Goal: Transaction & Acquisition: Purchase product/service

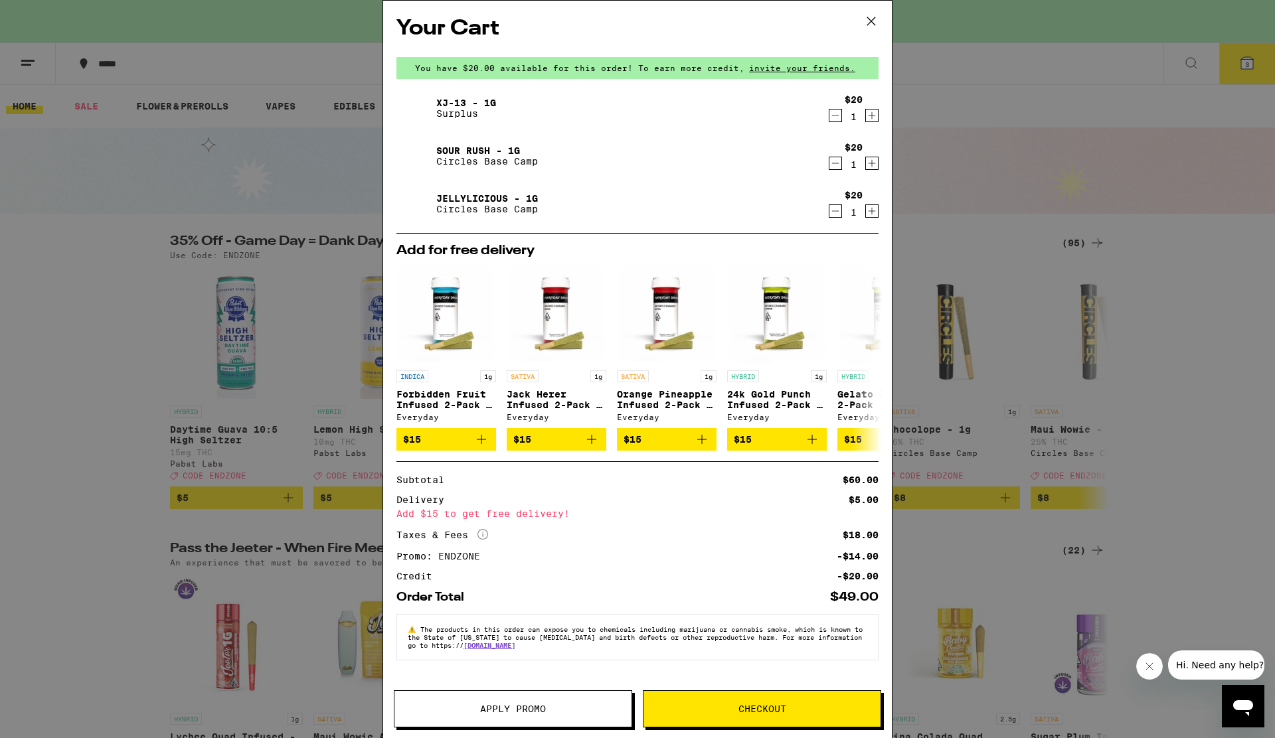
click at [1065, 145] on div "Your Cart You have $20.00 available for this order! To earn more credit, invite…" at bounding box center [637, 369] width 1275 height 738
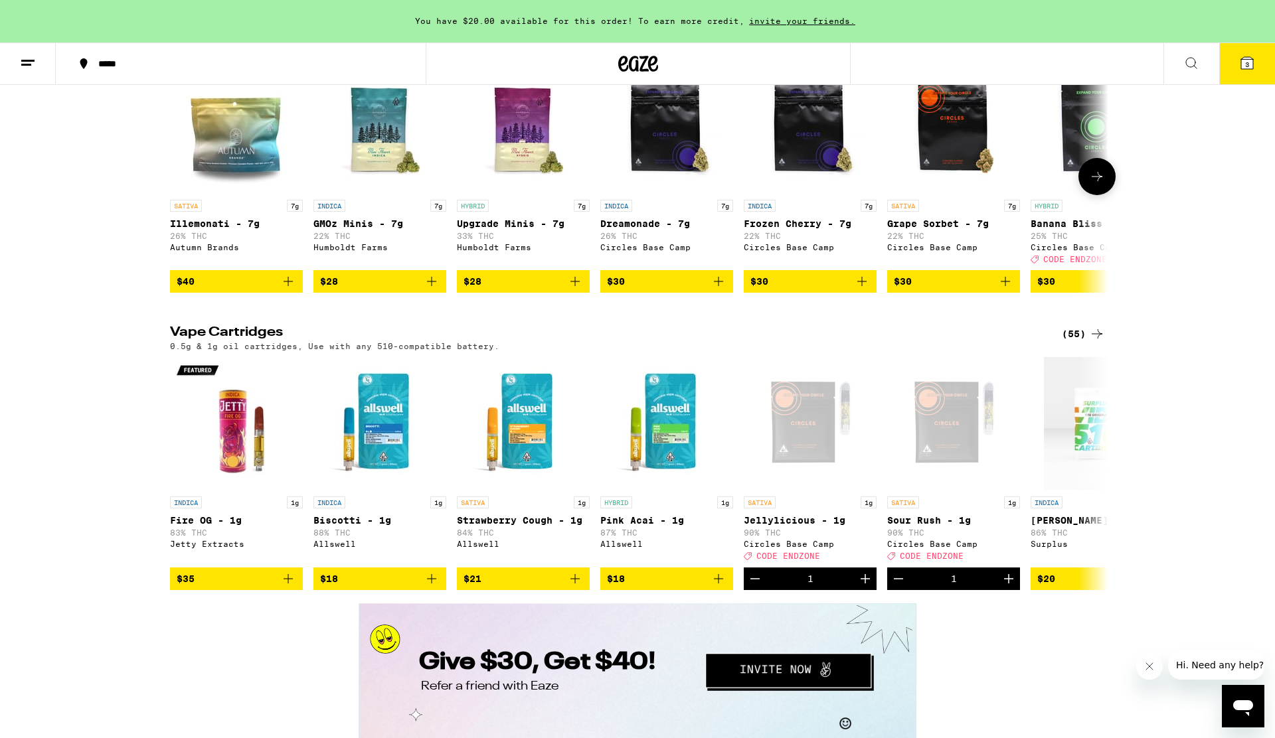
scroll to position [1449, 0]
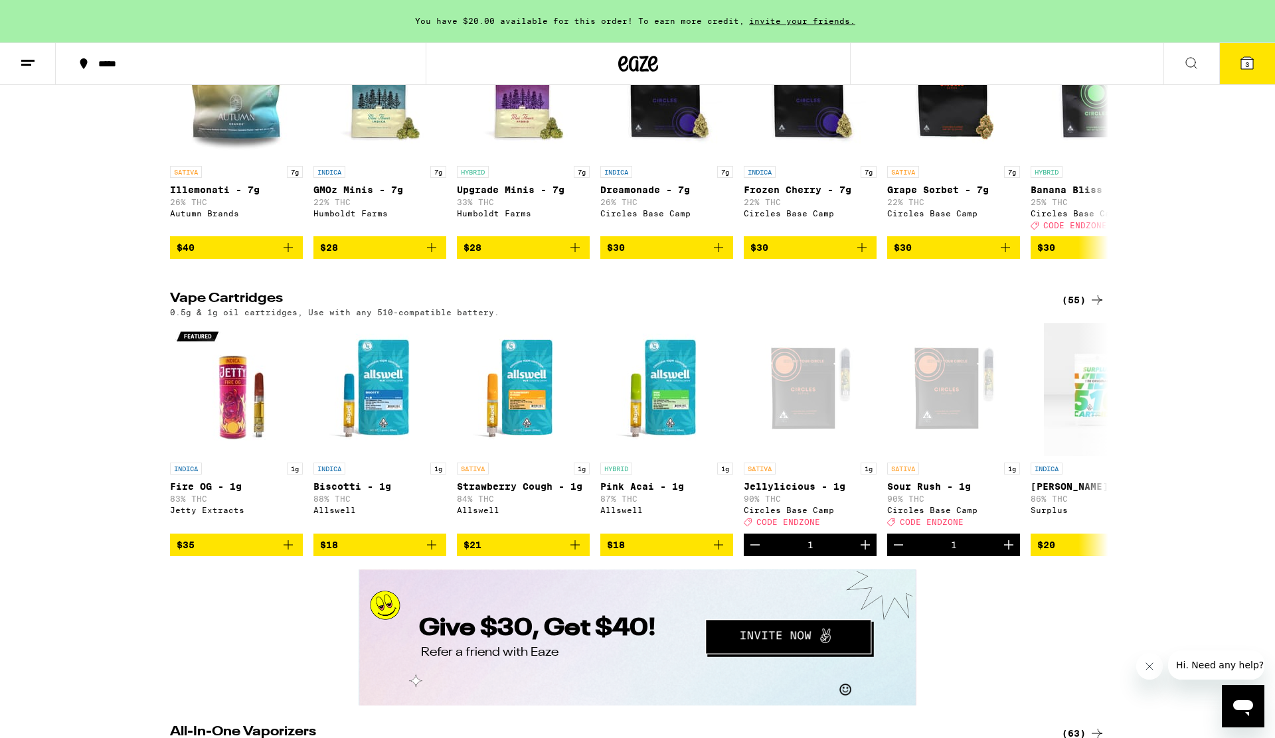
click at [1088, 308] on div "(55)" at bounding box center [1083, 300] width 43 height 16
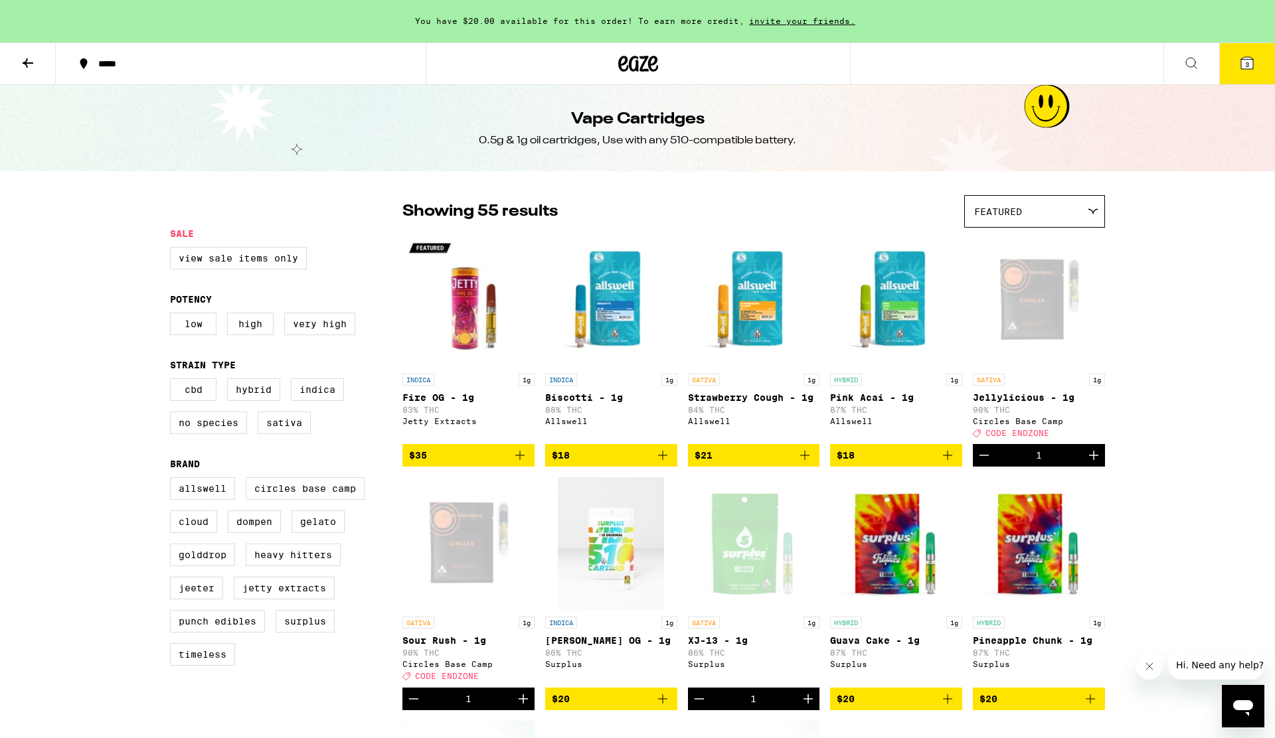
click at [1252, 60] on icon at bounding box center [1247, 63] width 12 height 12
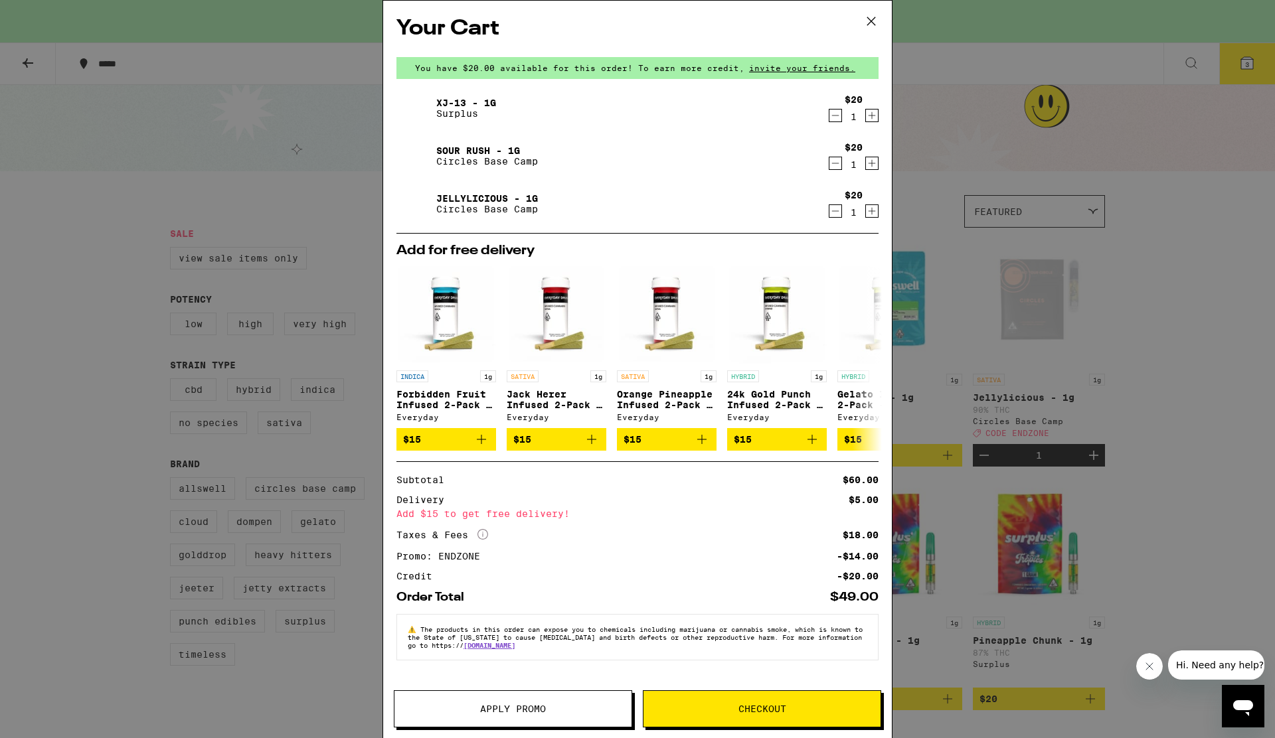
click at [1251, 356] on div "Your Cart You have $20.00 available for this order! To earn more credit, invite…" at bounding box center [637, 369] width 1275 height 738
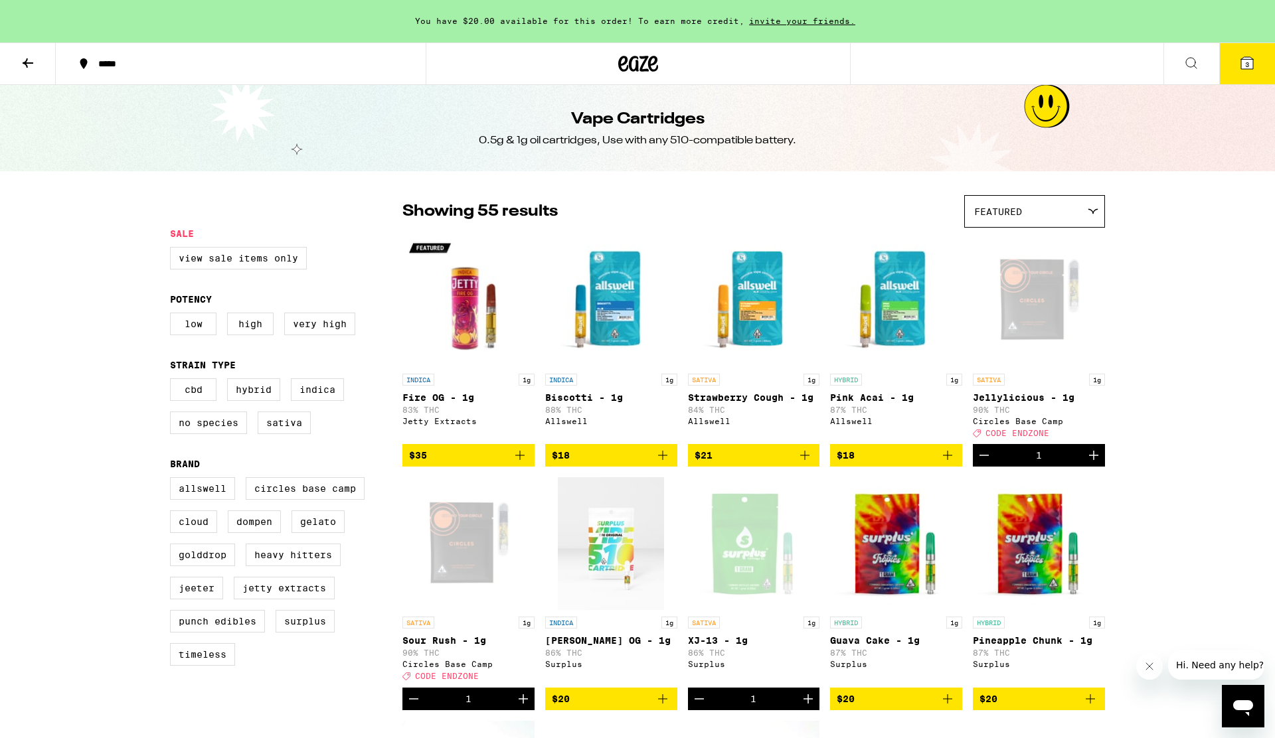
click at [1251, 74] on button "3" at bounding box center [1247, 63] width 56 height 41
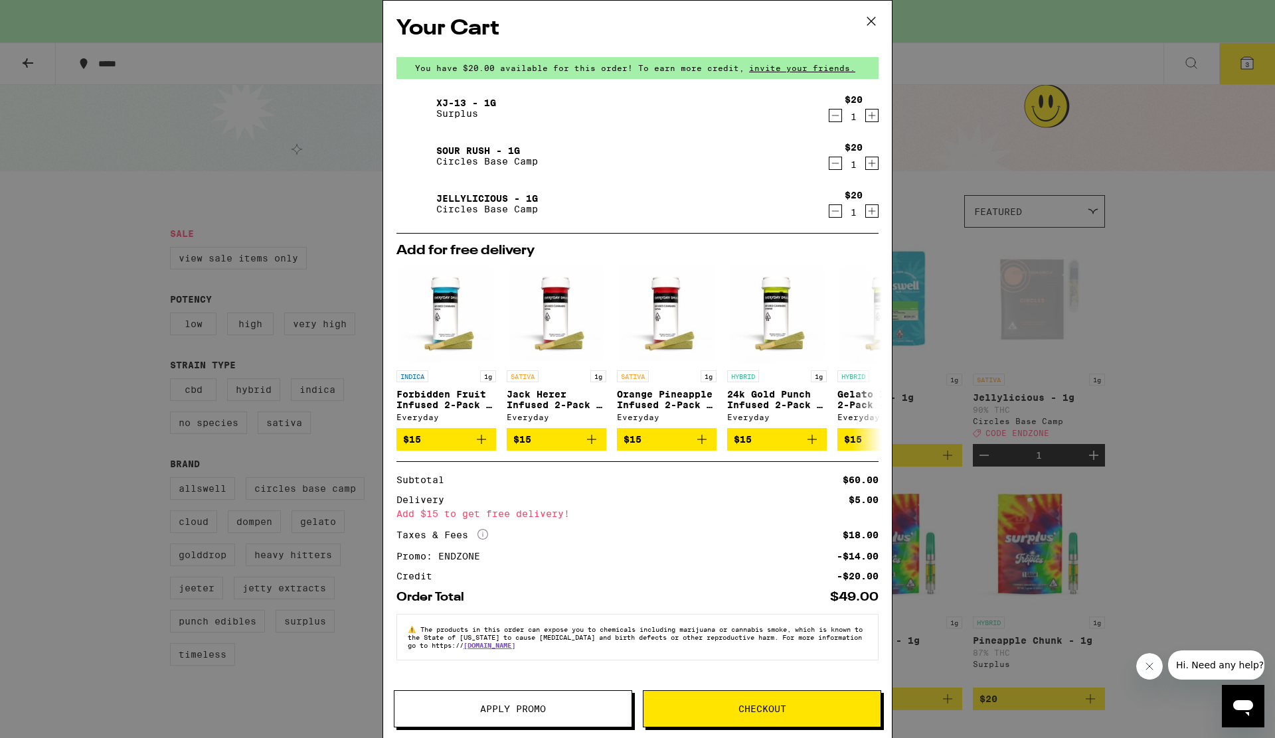
drag, startPoint x: 810, startPoint y: 711, endPoint x: 739, endPoint y: 610, distance: 123.1
click at [740, 610] on div "Your Cart You have $20.00 available for this order! To earn more credit, invite…" at bounding box center [638, 369] width 510 height 738
click at [874, 159] on icon "Increment" at bounding box center [872, 163] width 12 height 16
click at [837, 169] on icon "Decrement" at bounding box center [835, 163] width 12 height 16
click at [871, 212] on icon "Increment" at bounding box center [872, 211] width 7 height 7
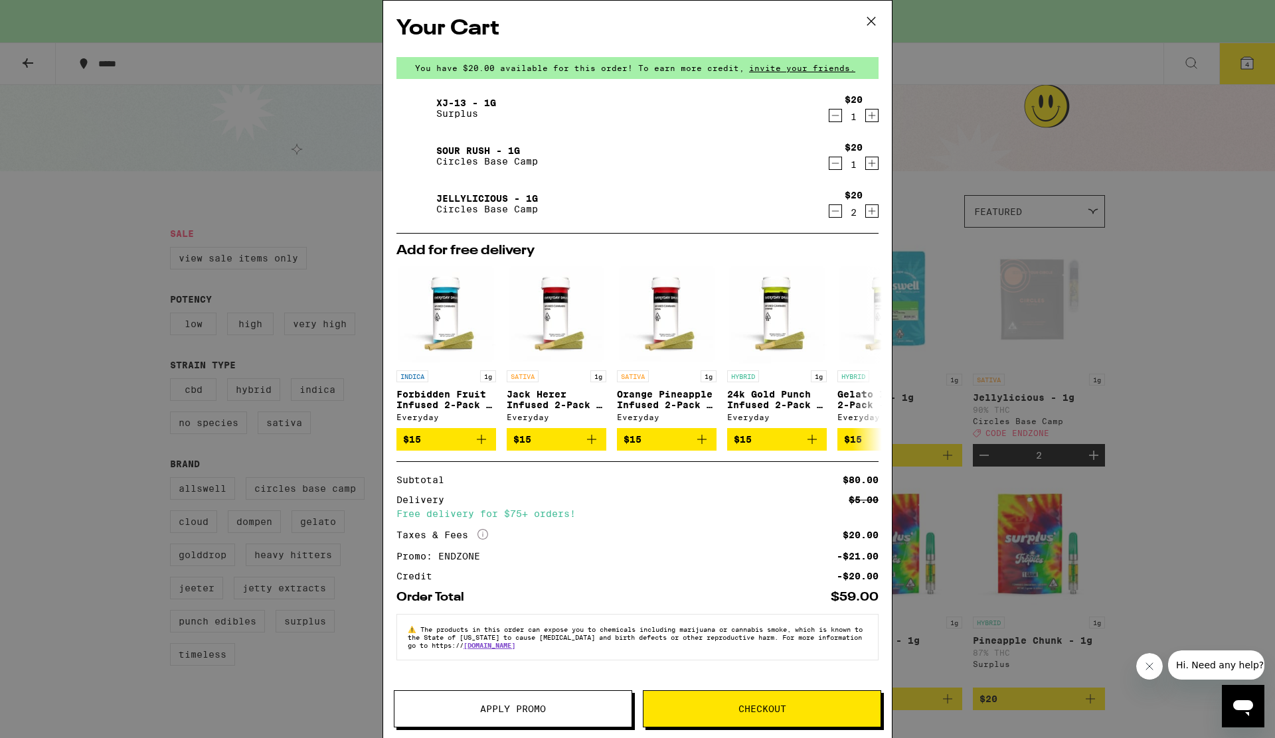
click at [840, 215] on icon "Decrement" at bounding box center [835, 211] width 12 height 16
click at [833, 216] on icon "Decrement" at bounding box center [835, 211] width 12 height 16
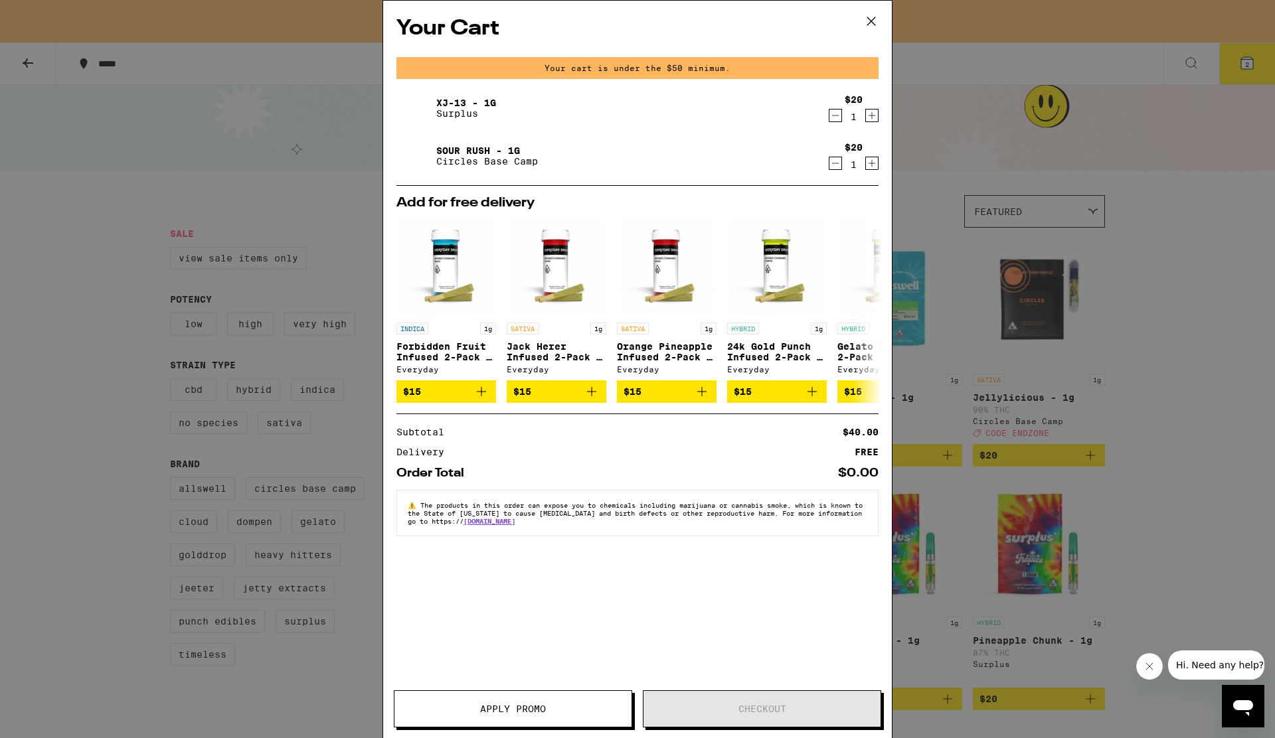
click at [936, 171] on div "Your Cart Your cart is under the $50 minimum. XJ-13 - 1g Surplus $20 1 Sour Rus…" at bounding box center [637, 369] width 1275 height 738
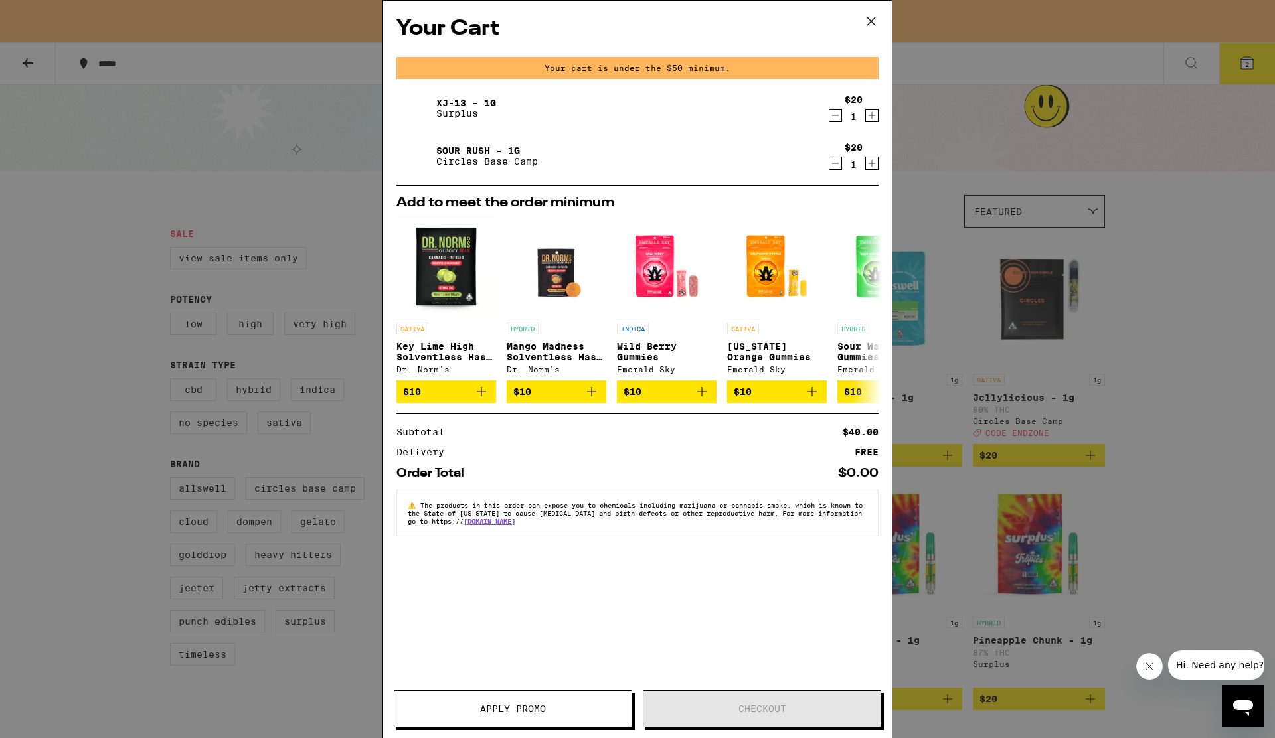
click at [1256, 313] on div "Your Cart Your cart is under the $50 minimum. XJ-13 - 1g Surplus $20 1 Sour Rus…" at bounding box center [637, 369] width 1275 height 738
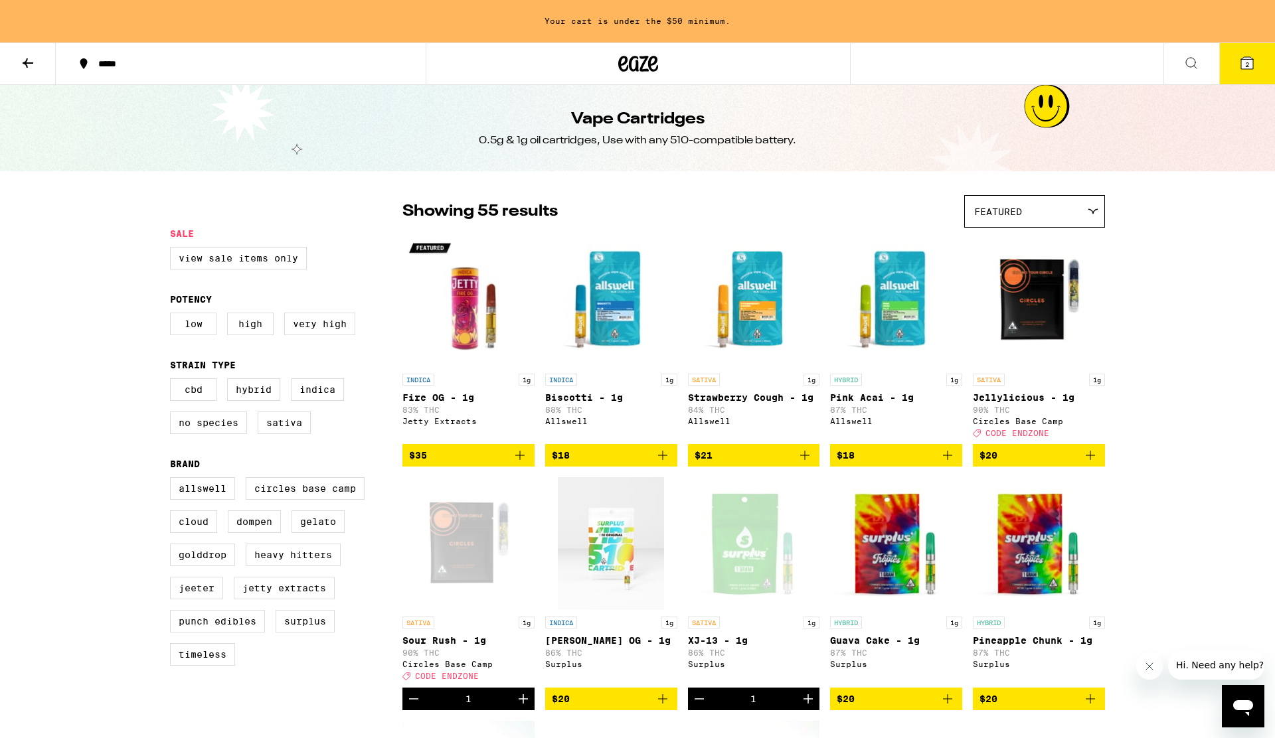
click at [1099, 462] on button "$20" at bounding box center [1039, 455] width 132 height 23
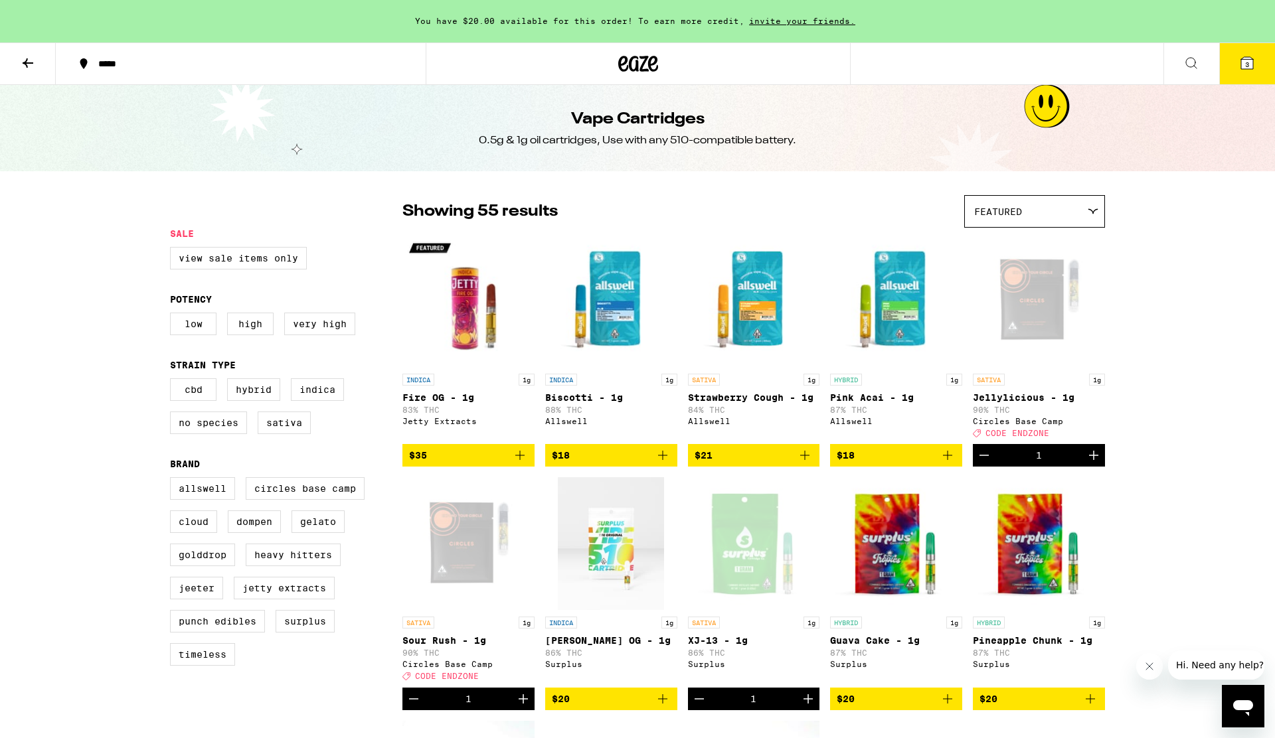
click at [1249, 62] on icon at bounding box center [1247, 63] width 12 height 12
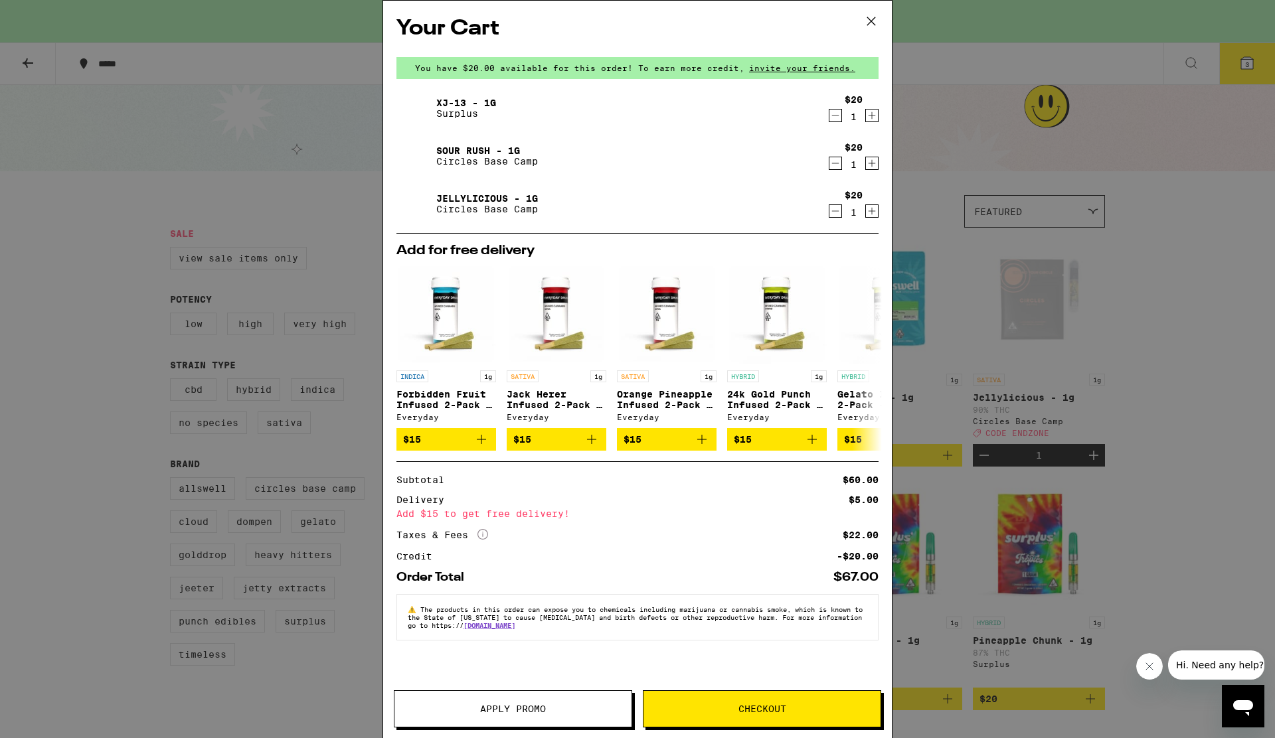
click at [555, 719] on button "Apply Promo" at bounding box center [513, 709] width 238 height 37
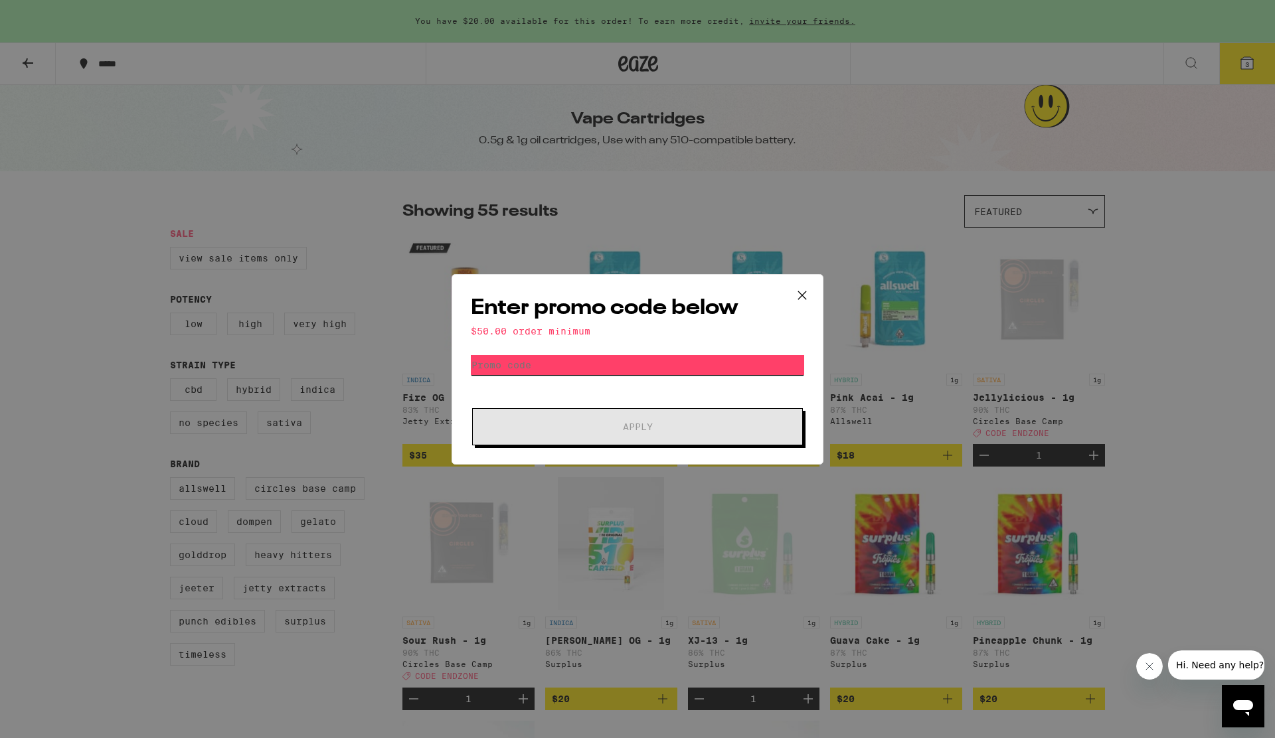
click at [644, 367] on input "Promo Code" at bounding box center [637, 365] width 333 height 20
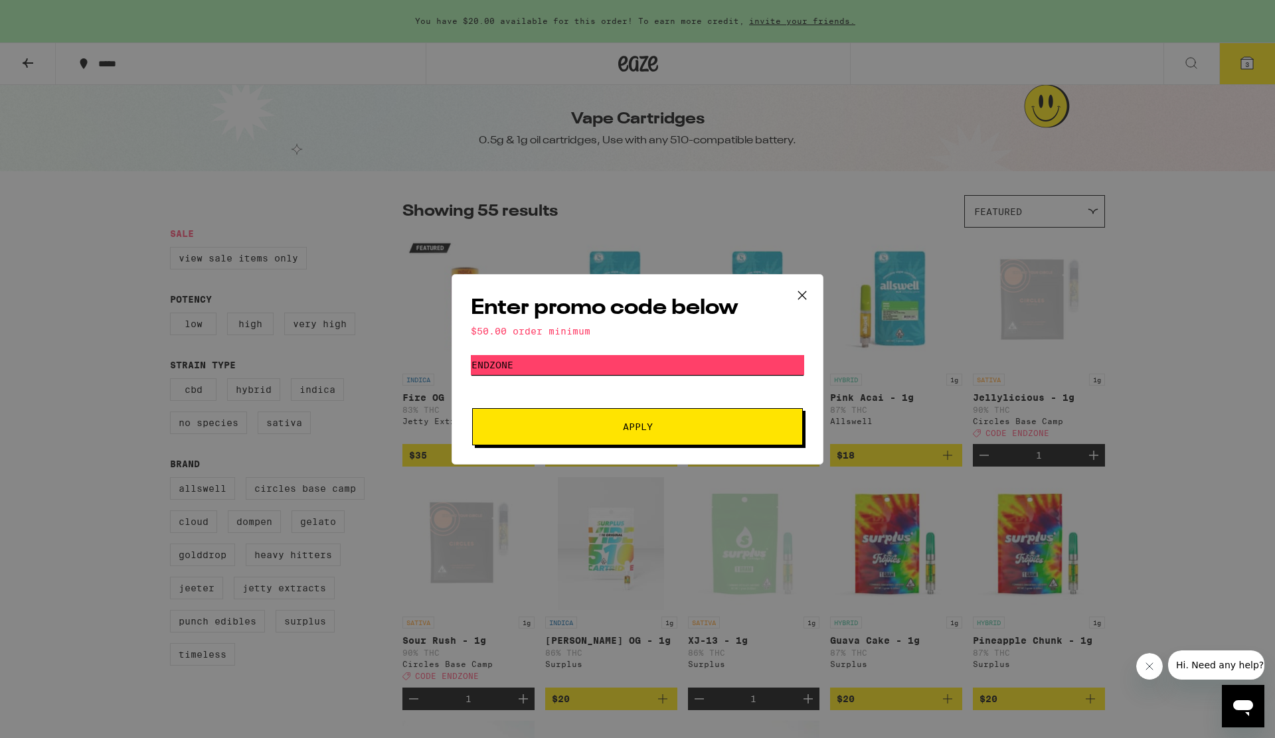
type input "endzone"
click at [472, 408] on button "Apply" at bounding box center [637, 426] width 331 height 37
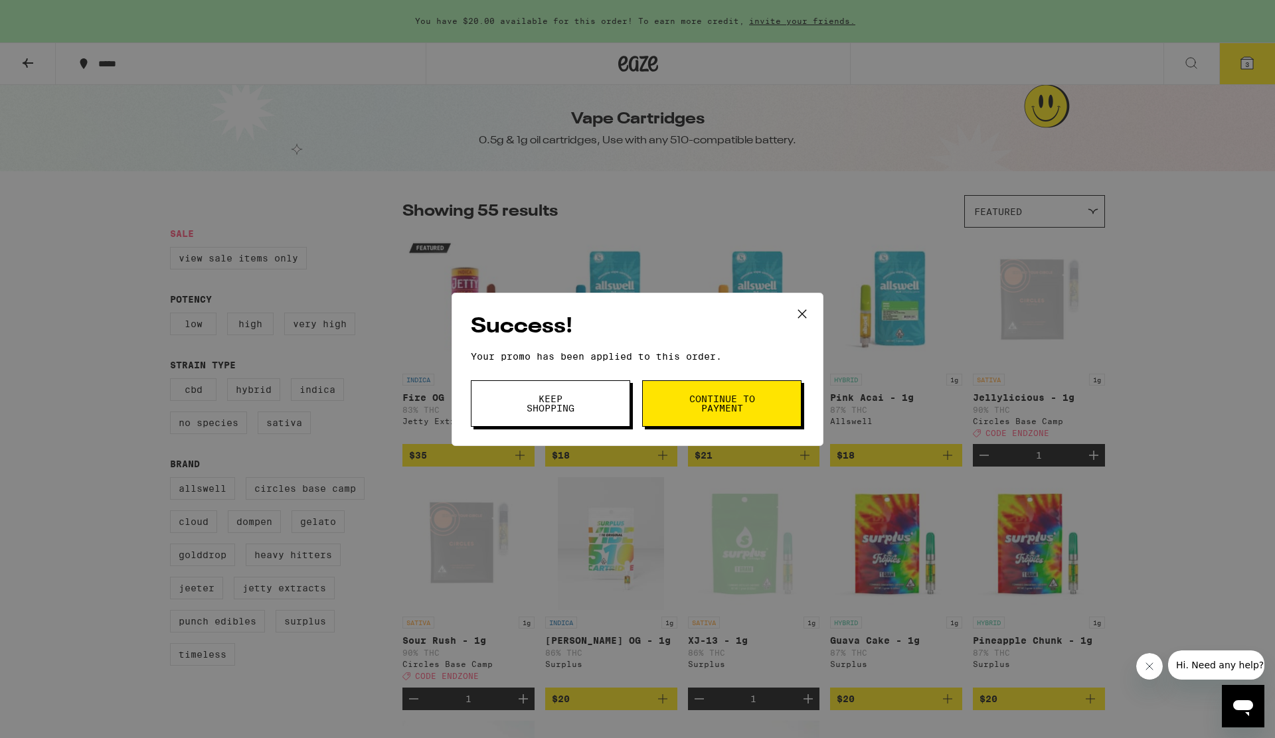
click at [762, 414] on button "Continue to payment" at bounding box center [721, 404] width 159 height 46
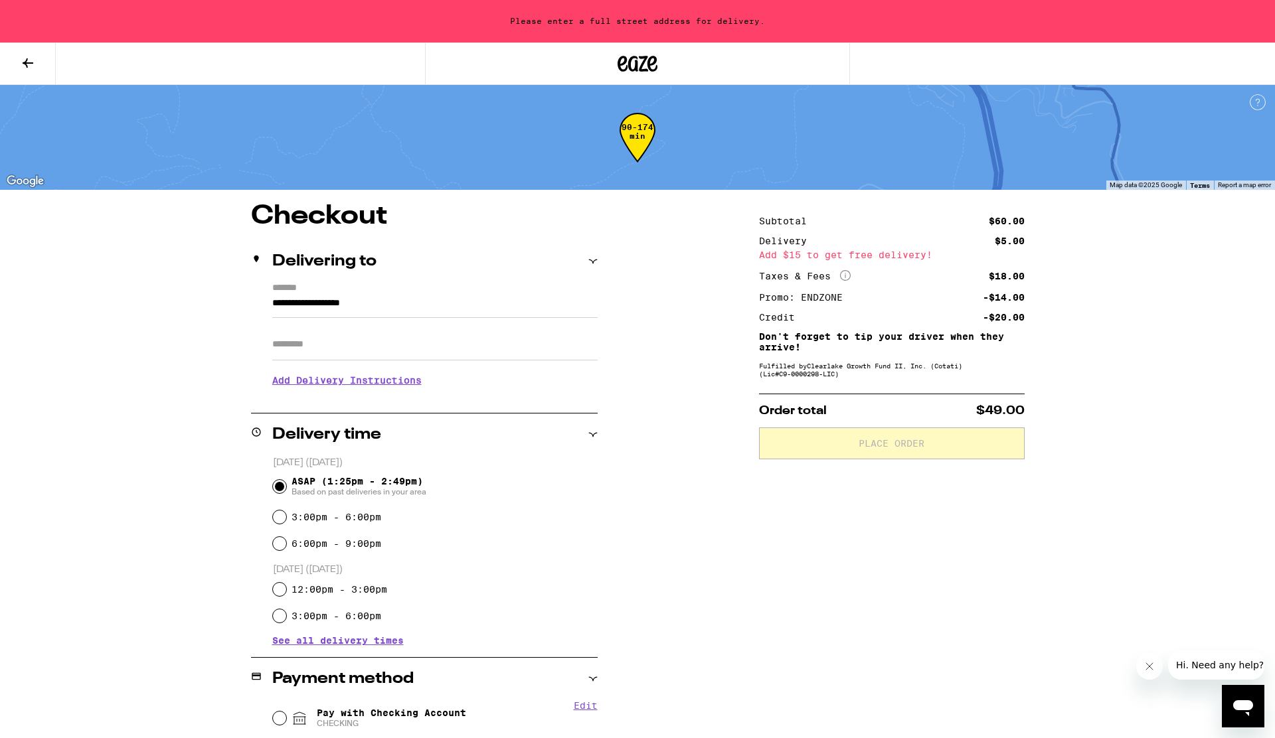
click at [327, 349] on input "Apt/Suite" at bounding box center [434, 345] width 325 height 32
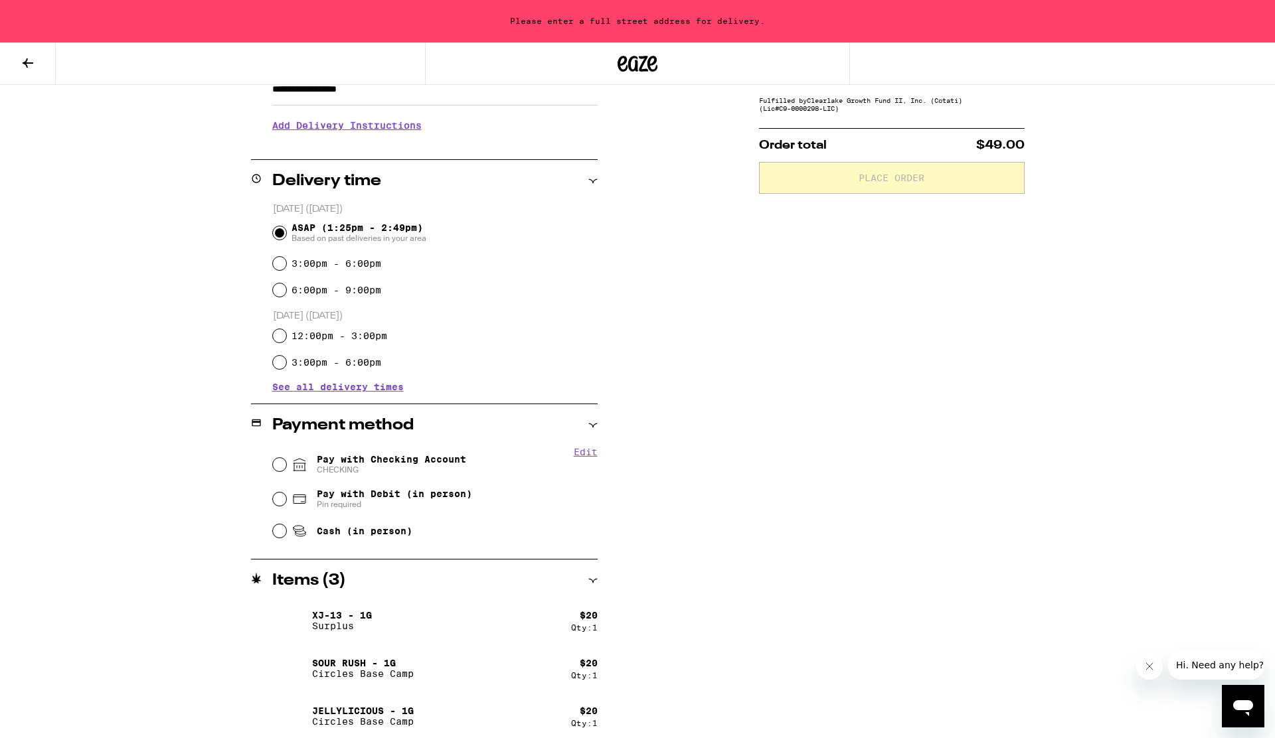
scroll to position [274, 0]
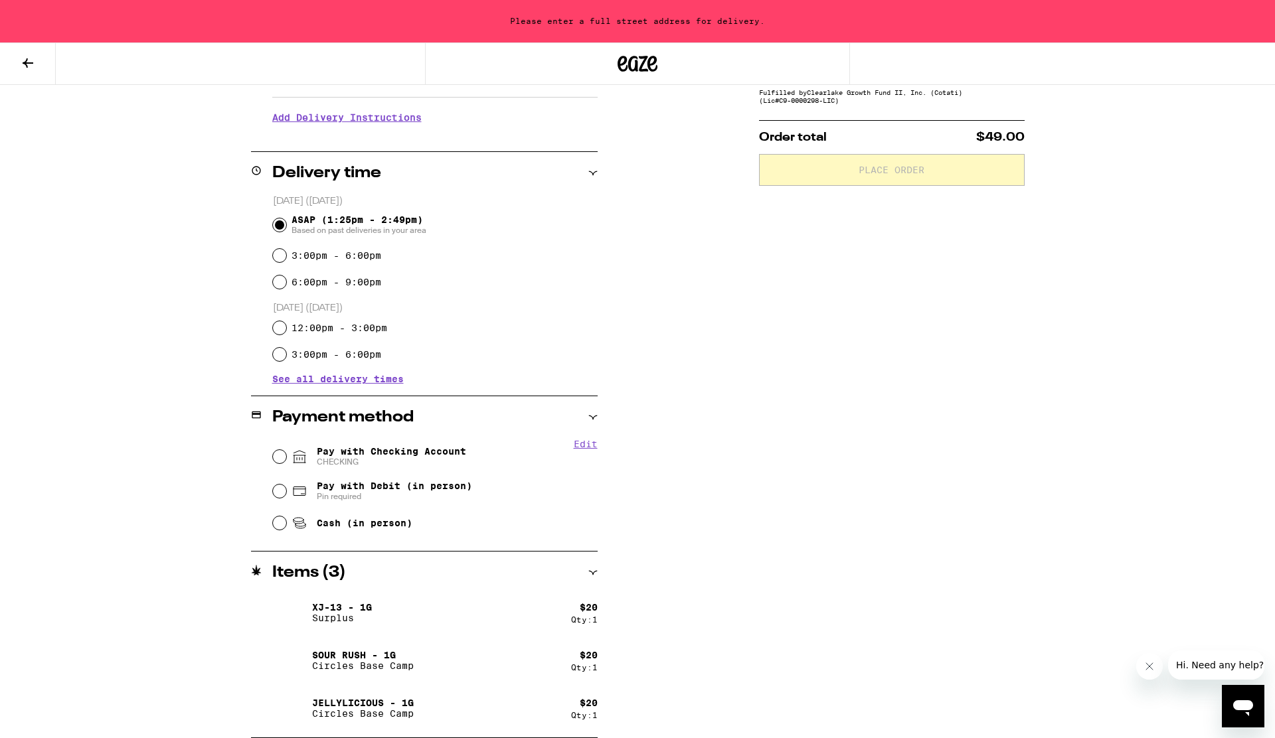
type input "**********"
click at [284, 495] on input "Pay with Debit (in person) Pin required" at bounding box center [279, 491] width 13 height 13
radio input "true"
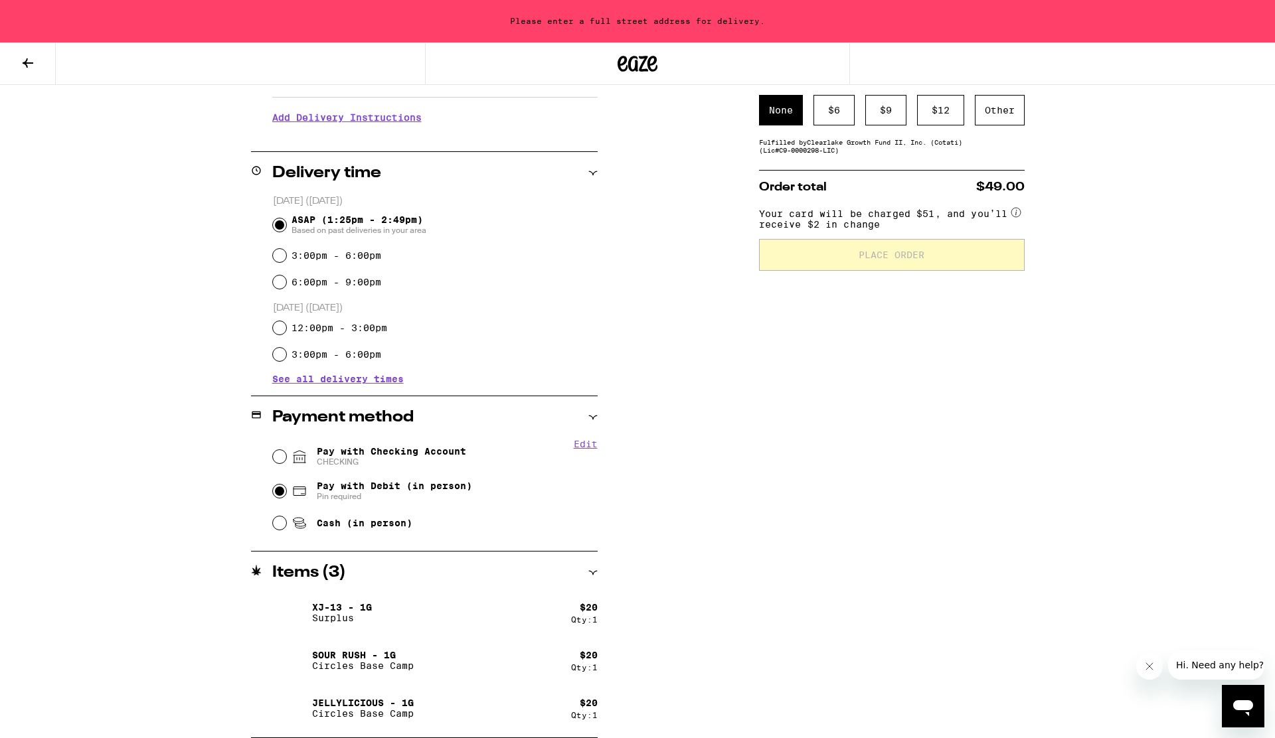
scroll to position [0, 0]
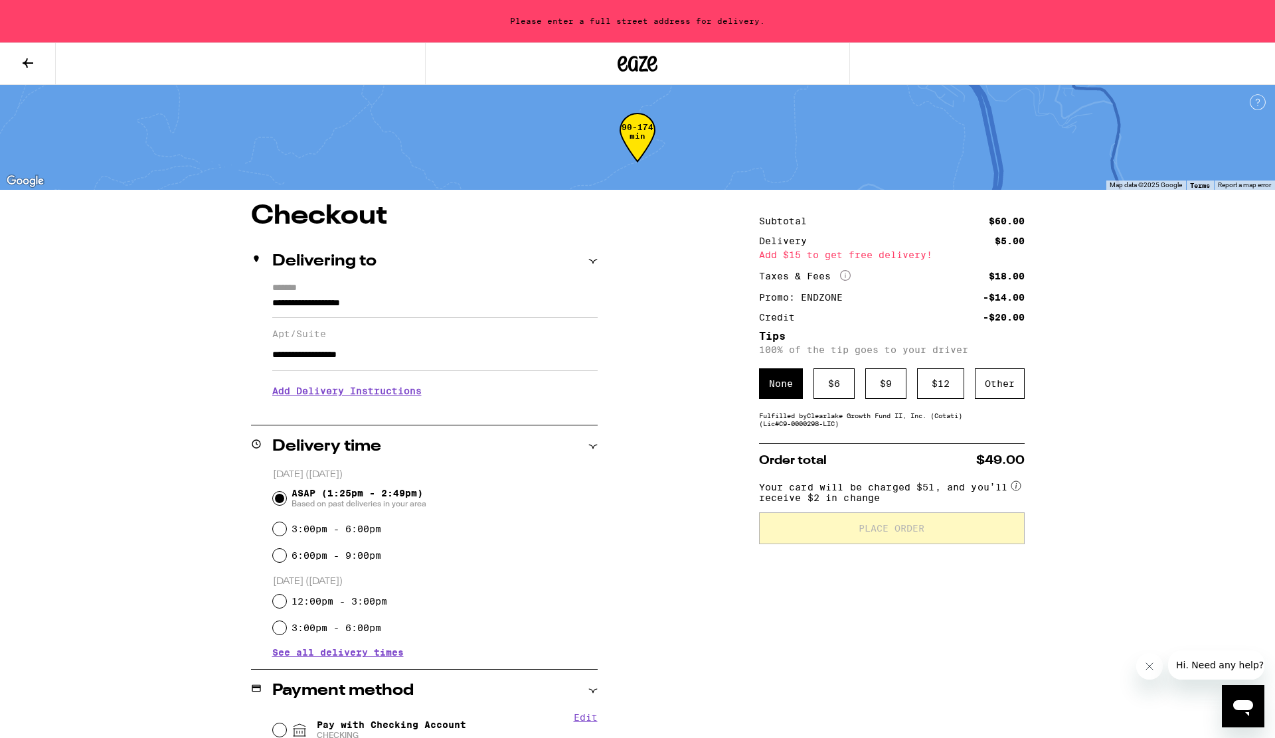
click at [363, 359] on input "**********" at bounding box center [434, 355] width 325 height 32
drag, startPoint x: 401, startPoint y: 360, endPoint x: 254, endPoint y: 355, distance: 147.5
click at [254, 355] on div "**********" at bounding box center [424, 346] width 347 height 126
type input "*"
drag, startPoint x: 410, startPoint y: 300, endPoint x: 231, endPoint y: 278, distance: 180.1
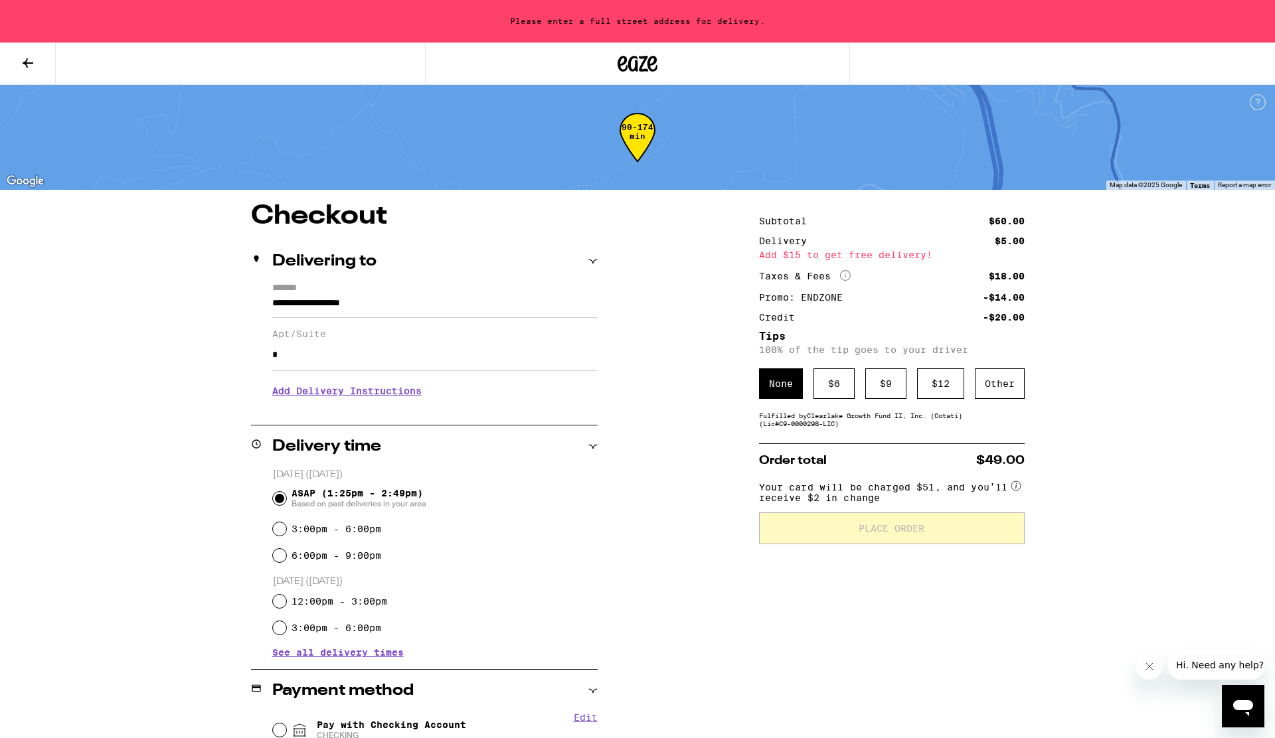
click at [231, 278] on div "**********" at bounding box center [637, 607] width 956 height 809
paste input "text"
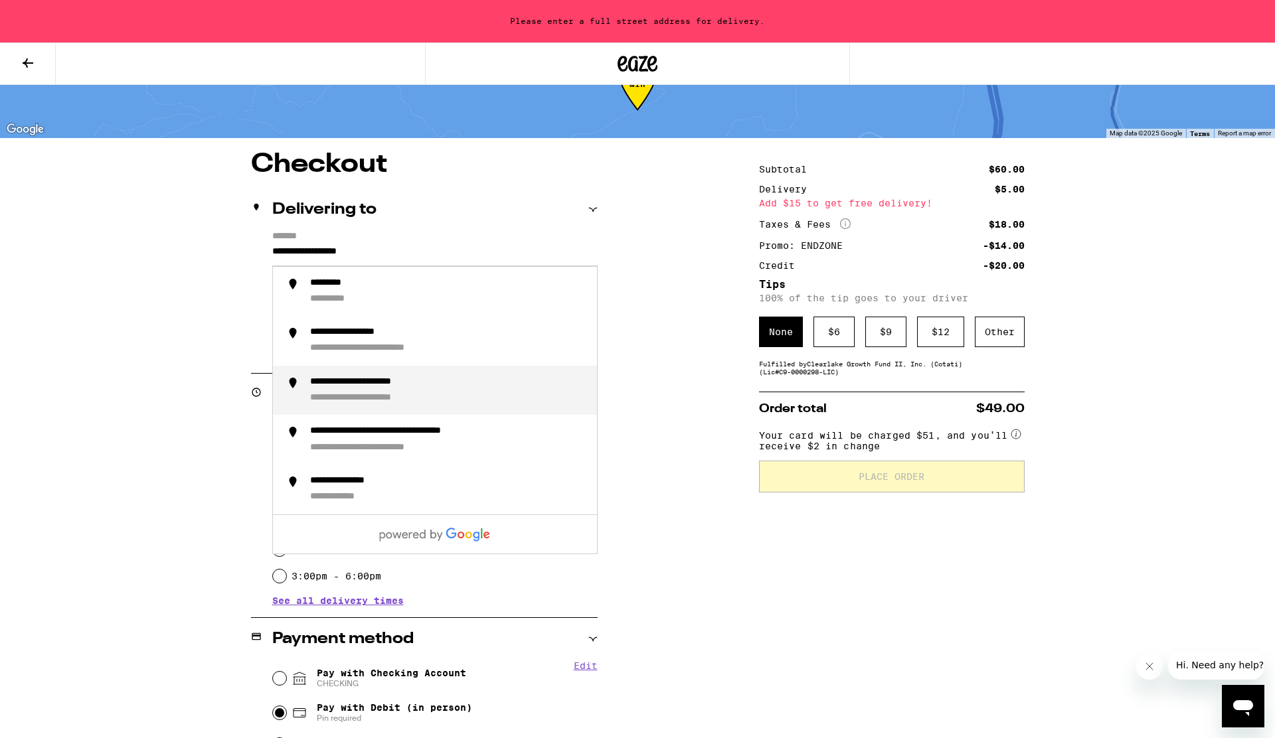
scroll to position [51, 0]
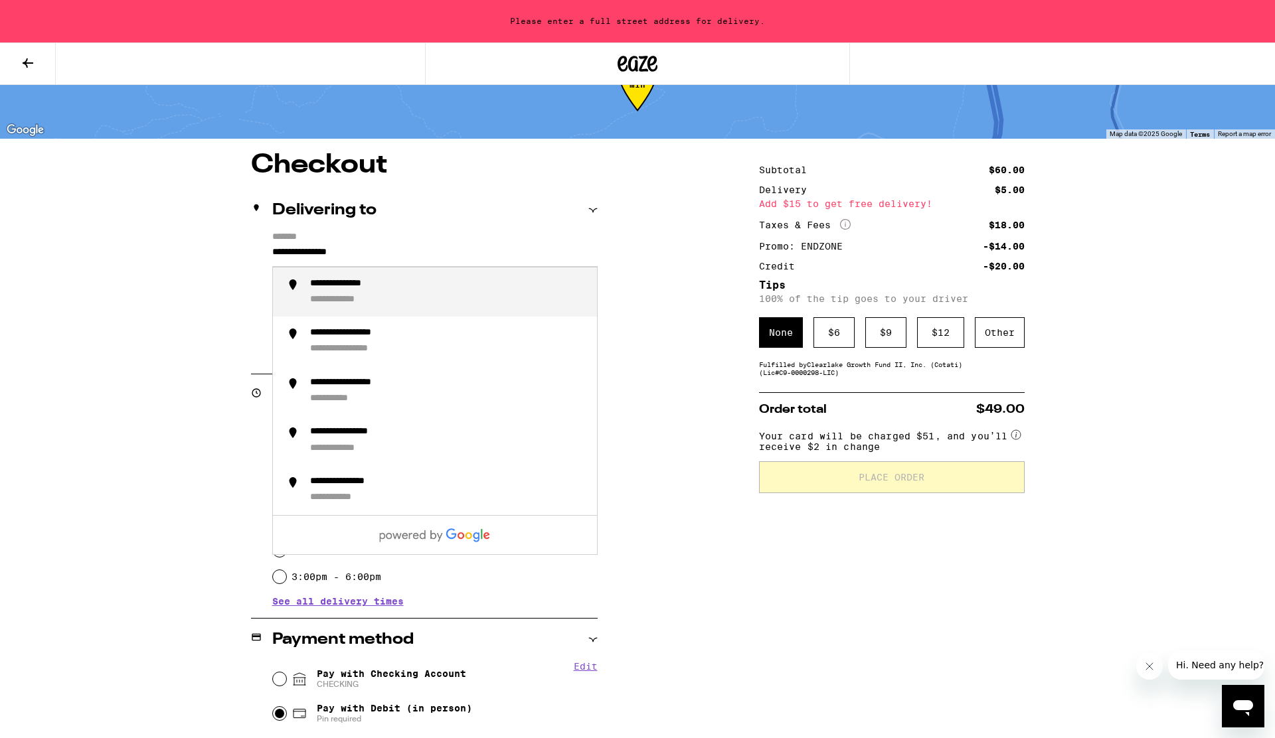
click at [385, 294] on div "**********" at bounding box center [448, 292] width 276 height 29
type input "**********"
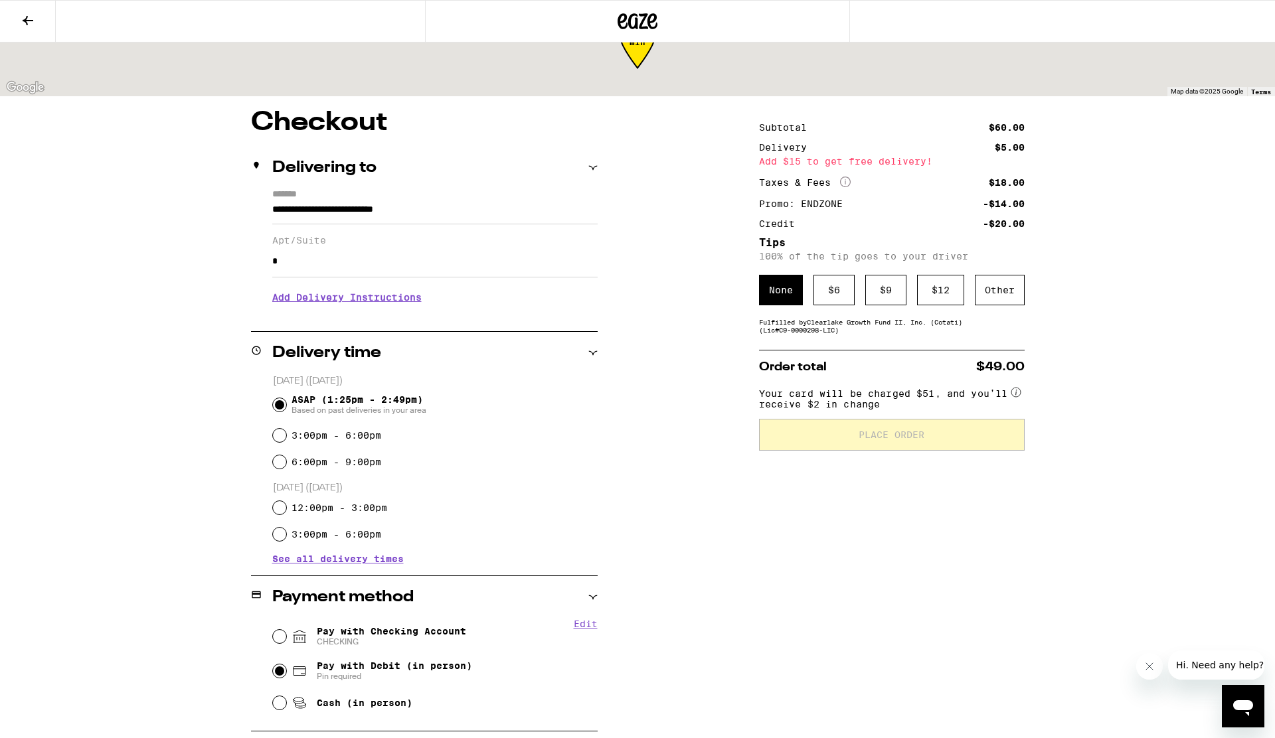
scroll to position [9, 0]
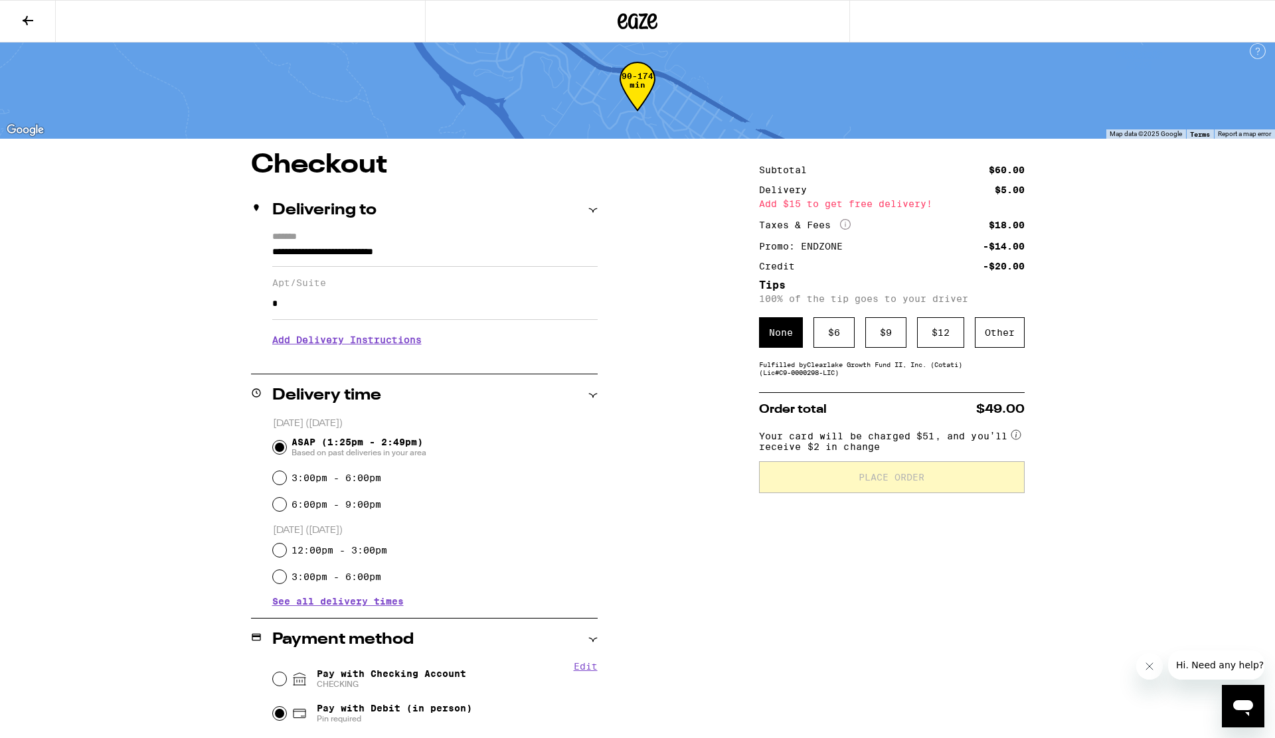
drag, startPoint x: 326, startPoint y: 312, endPoint x: 198, endPoint y: 279, distance: 132.4
click at [198, 279] on div "**********" at bounding box center [637, 556] width 956 height 809
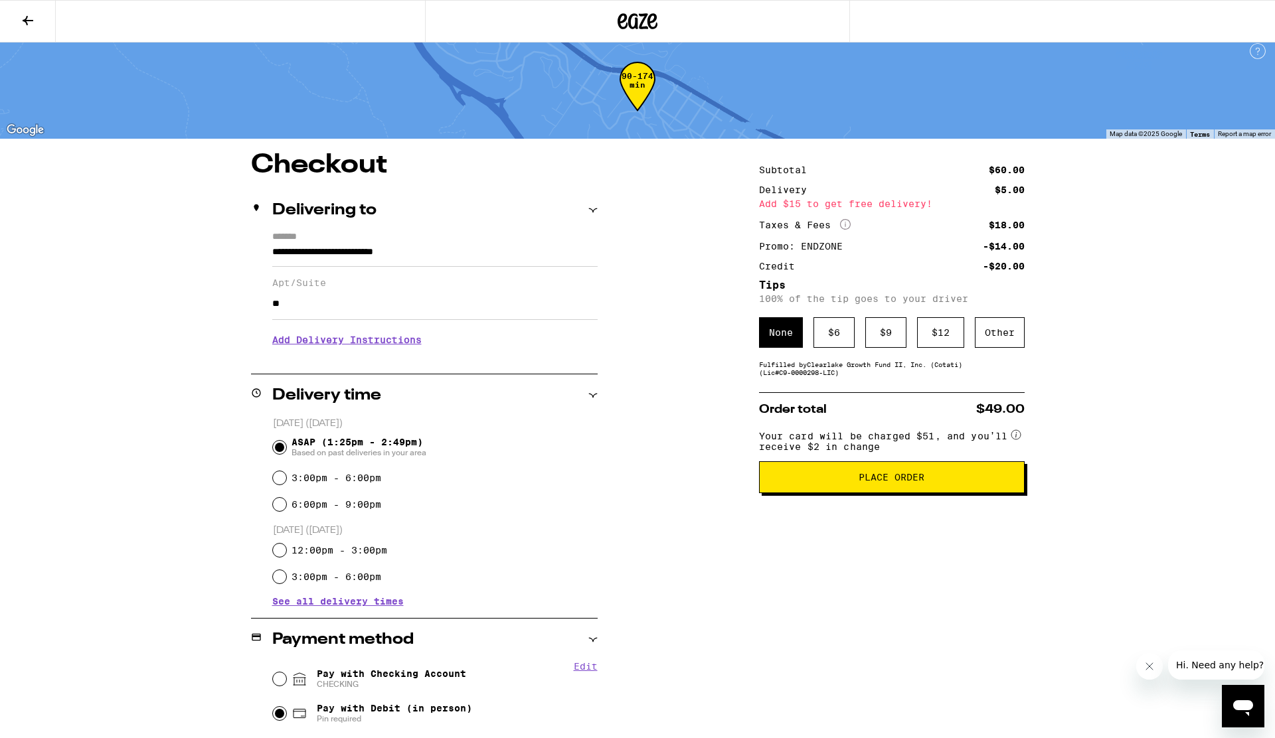
type input "**"
click at [576, 434] on div "ASAP (1:25pm - 2:49pm) Based on past deliveries in your area" at bounding box center [435, 447] width 325 height 35
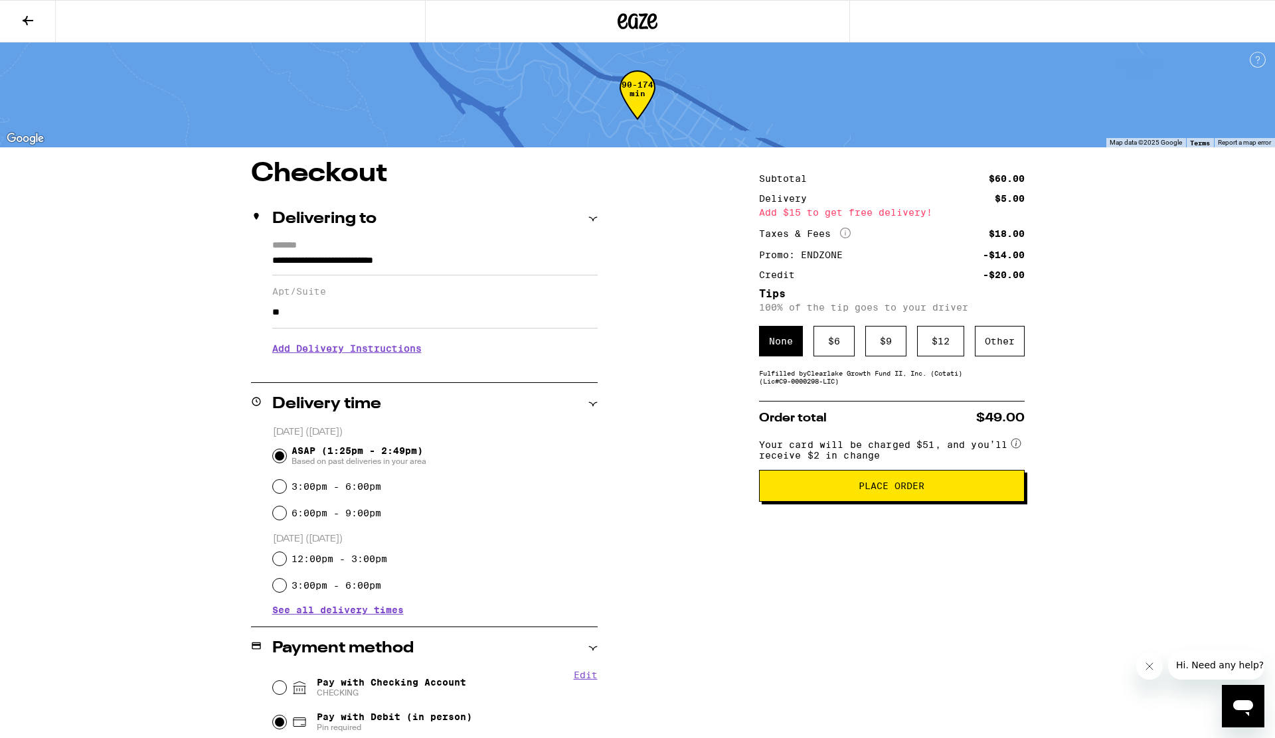
click at [968, 502] on button "Place Order" at bounding box center [892, 486] width 266 height 32
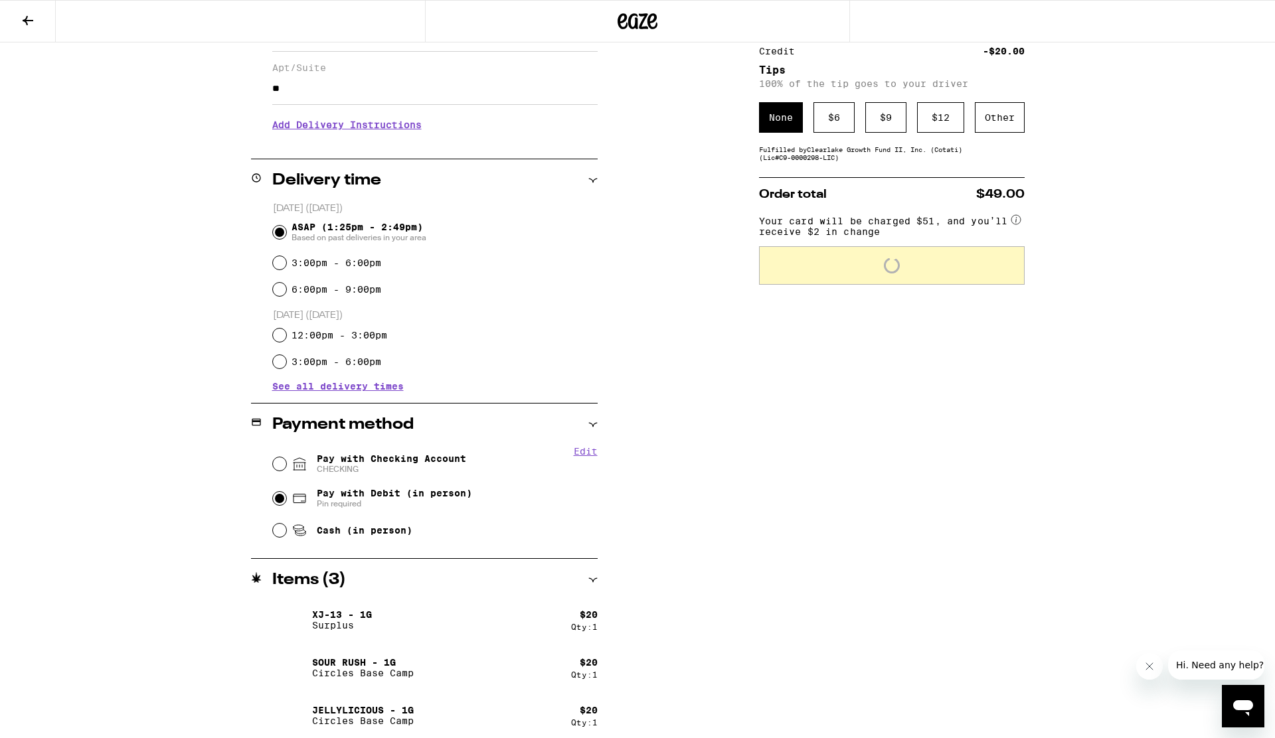
scroll to position [226, 0]
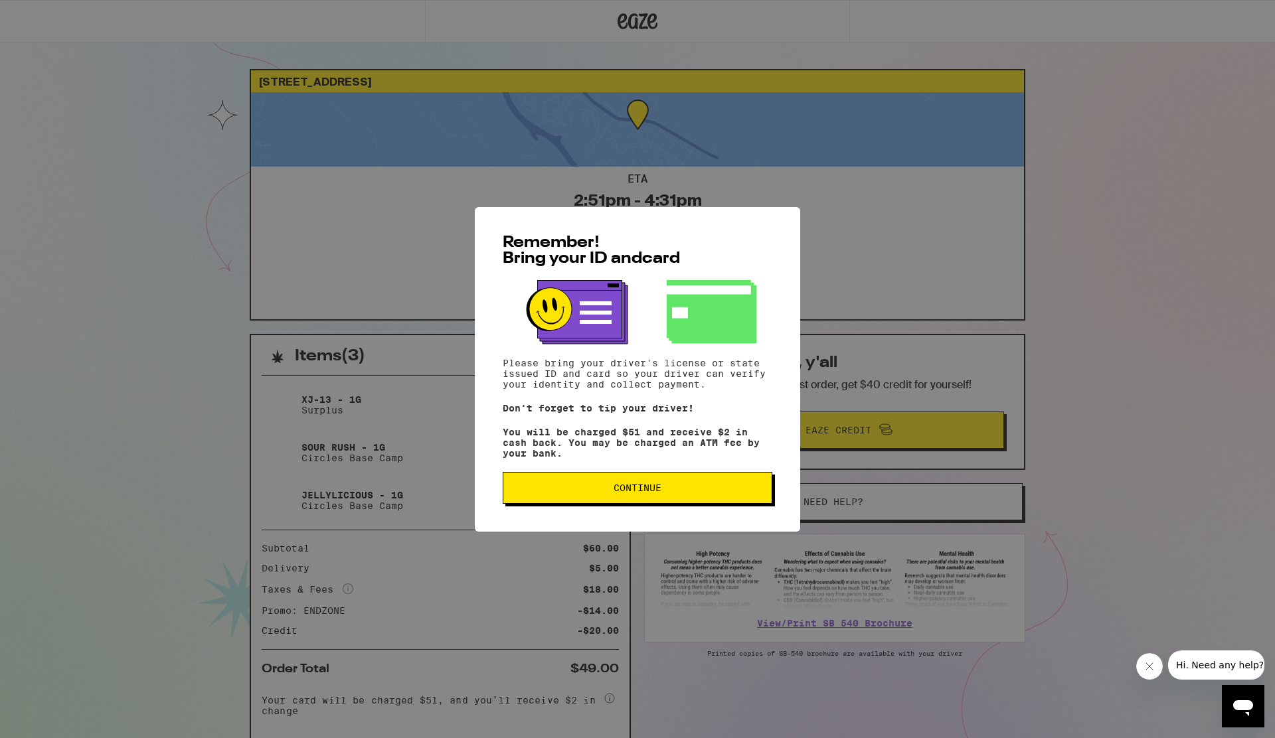
click at [727, 492] on span "Continue" at bounding box center [637, 487] width 247 height 9
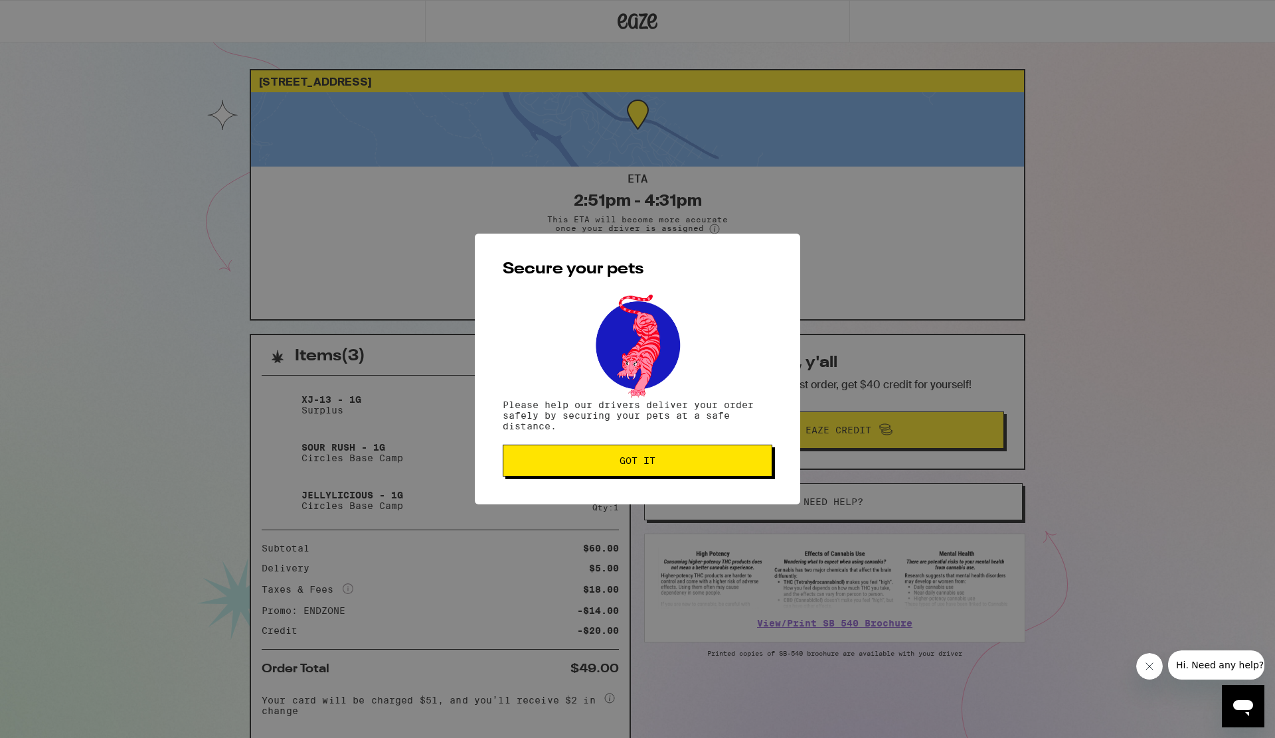
click at [695, 474] on button "Got it" at bounding box center [638, 461] width 270 height 32
